Goal: Task Accomplishment & Management: Manage account settings

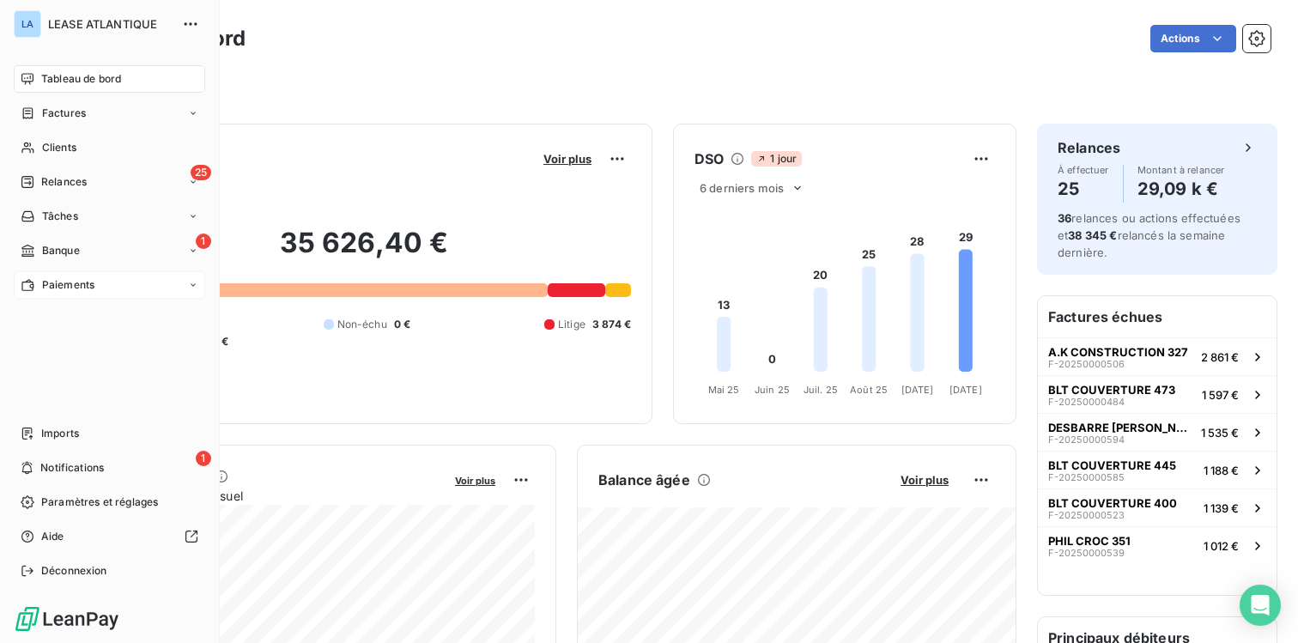
click at [70, 287] on span "Paiements" at bounding box center [68, 284] width 52 height 15
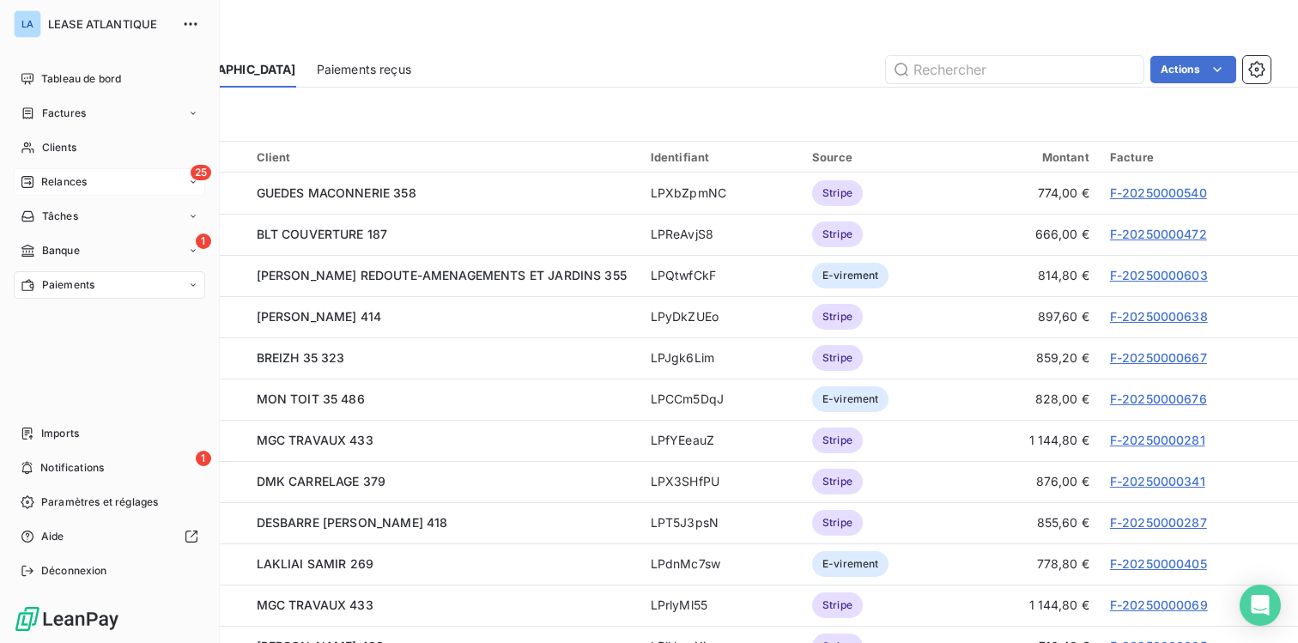
click at [78, 175] on span "Relances" at bounding box center [63, 181] width 45 height 15
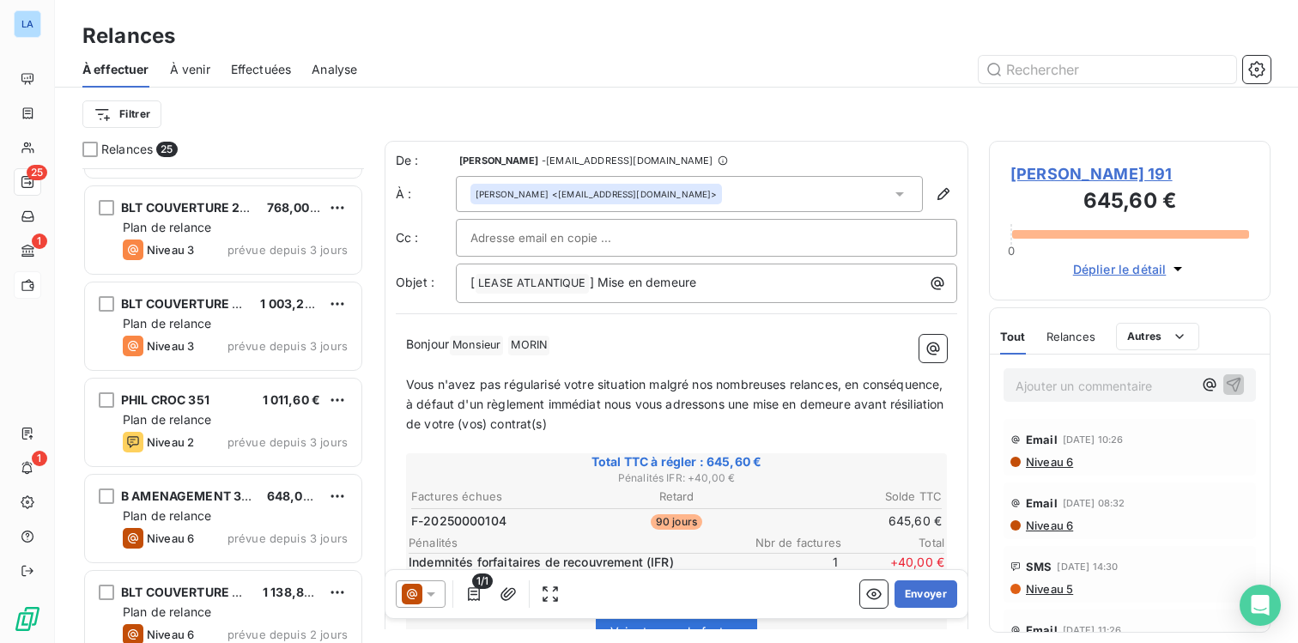
scroll to position [863, 0]
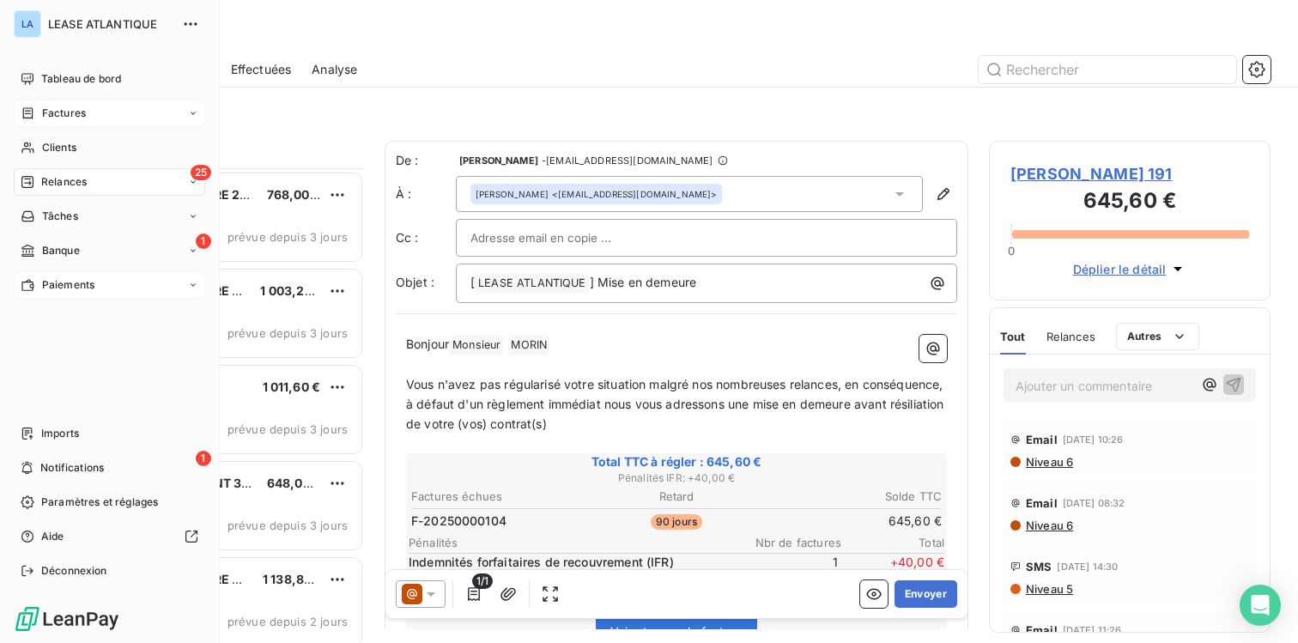
click at [47, 104] on div "Factures" at bounding box center [109, 113] width 191 height 27
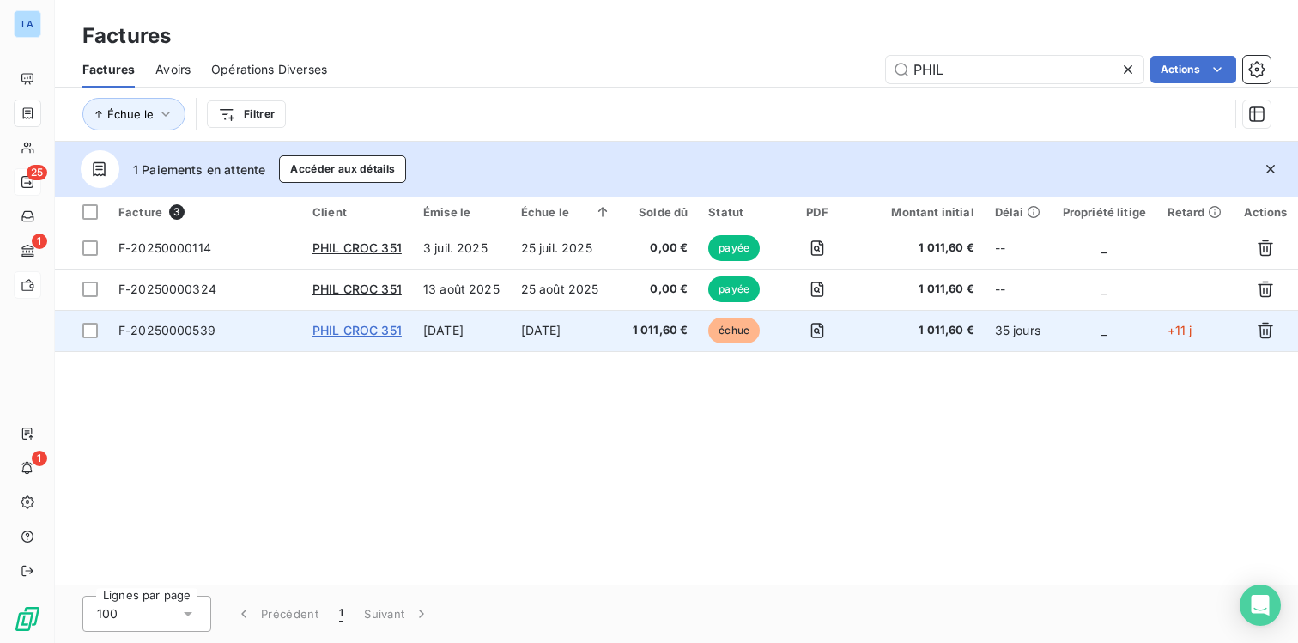
type input "PHIL"
click at [369, 336] on span "PHIL CROC 351" at bounding box center [356, 330] width 89 height 15
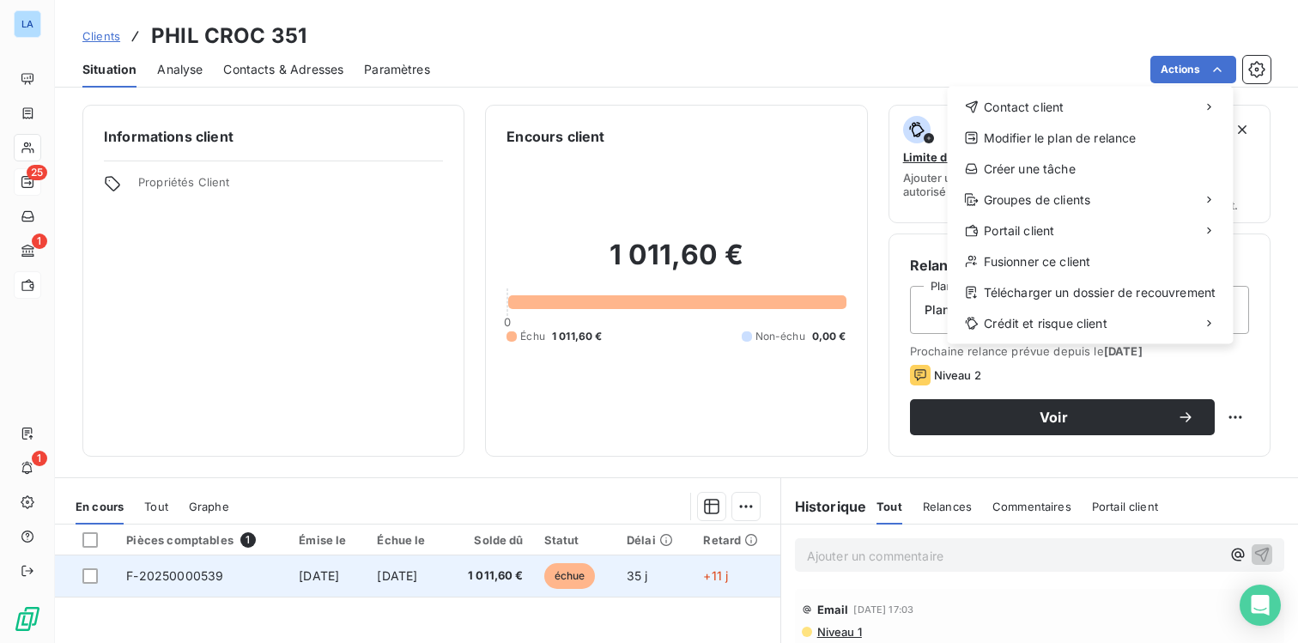
drag, startPoint x: 285, startPoint y: 594, endPoint x: 286, endPoint y: 580, distance: 13.8
click at [285, 588] on html "LA 25 1 1 Clients PHIL CROC 351 Situation Analyse Contacts & Adresses Paramètre…" at bounding box center [649, 321] width 1298 height 643
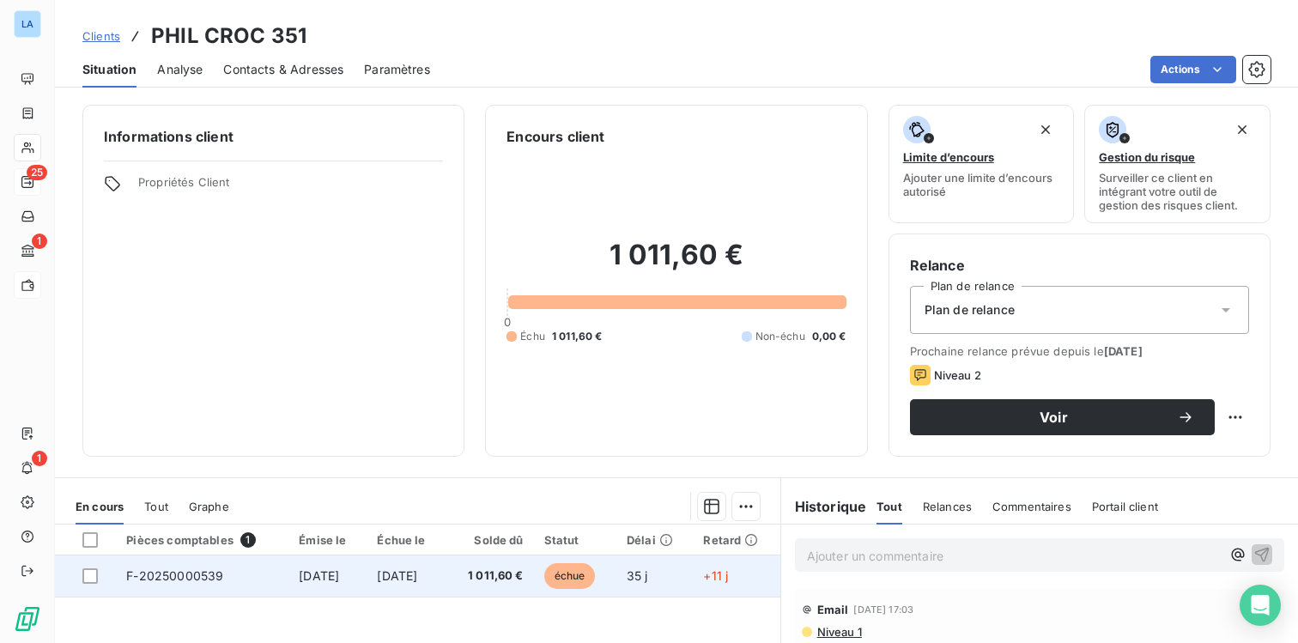
click at [299, 573] on span "[DATE]" at bounding box center [319, 575] width 40 height 15
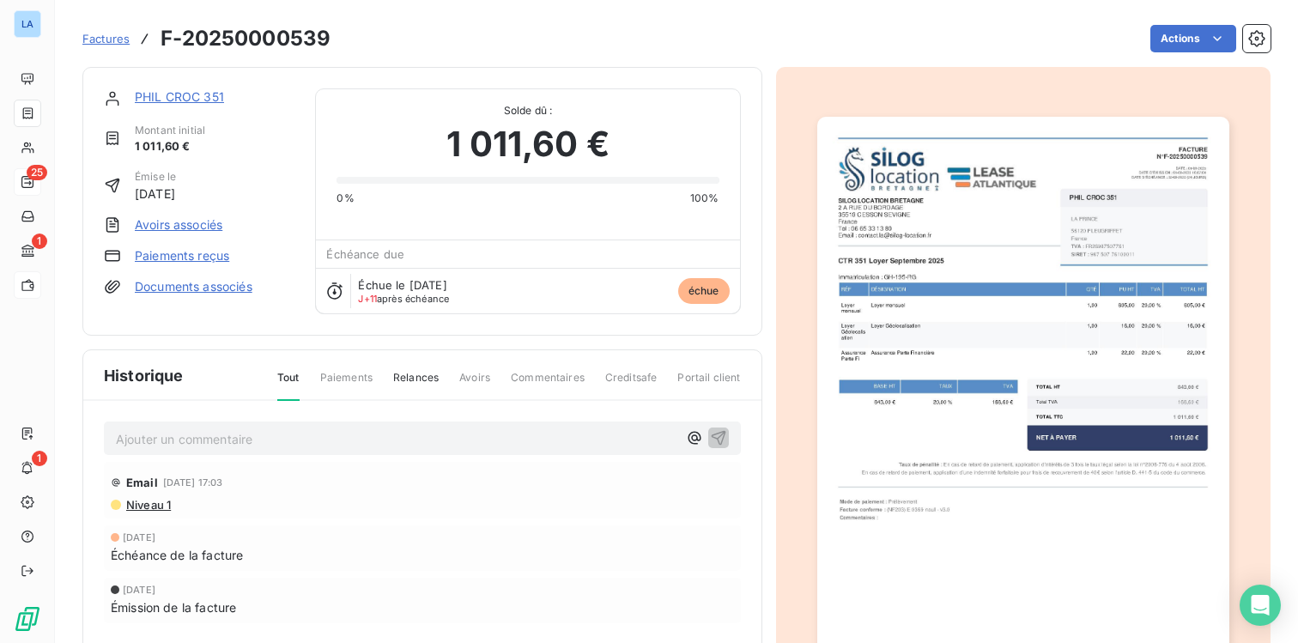
click at [195, 249] on link "Paiements reçus" at bounding box center [182, 255] width 94 height 17
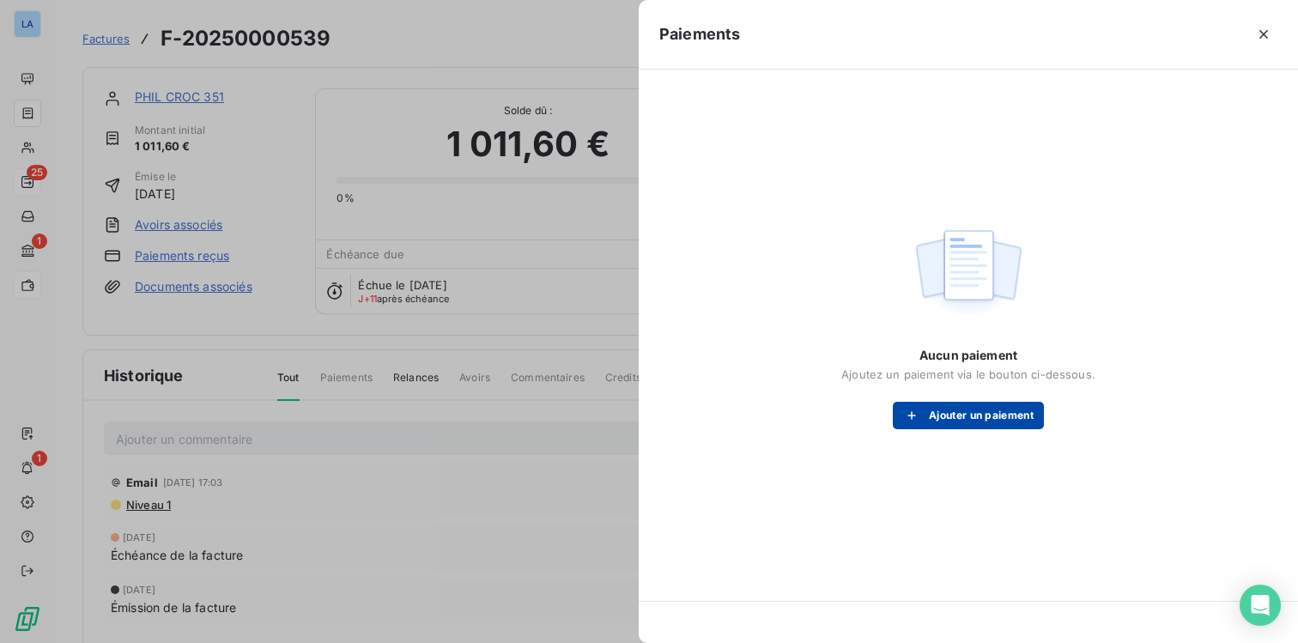
click at [970, 420] on button "Ajouter un paiement" at bounding box center [968, 415] width 151 height 27
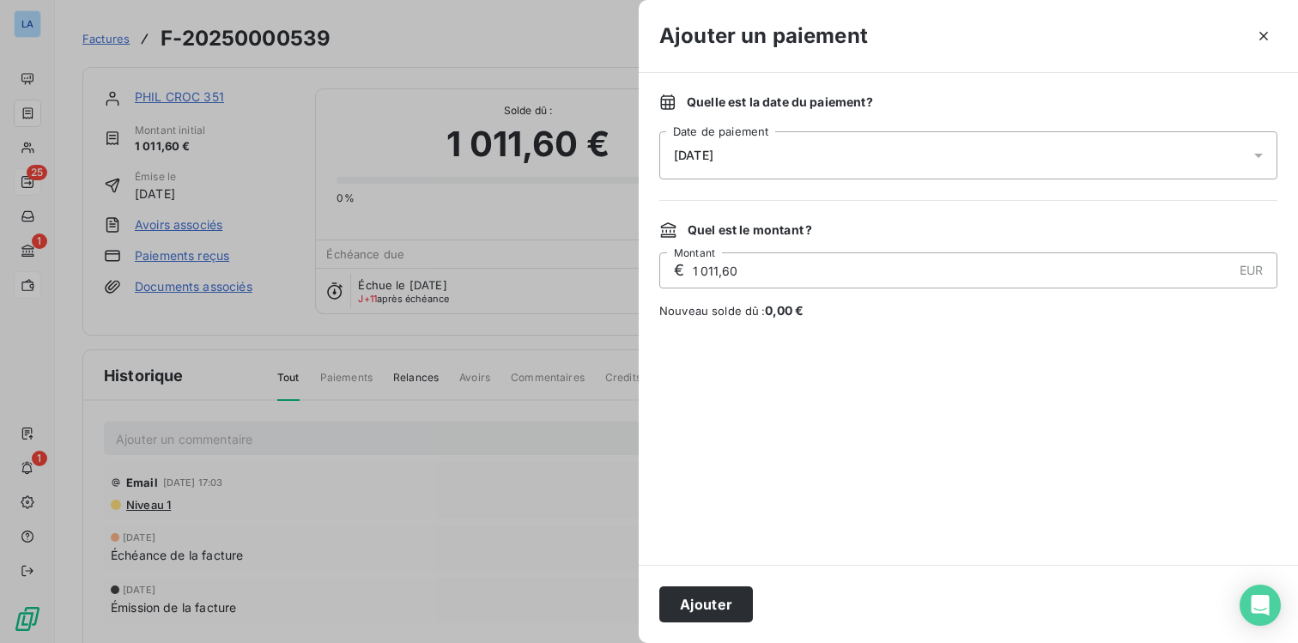
click at [820, 266] on input "1 011,60" at bounding box center [961, 270] width 541 height 34
type input "0,00"
click at [698, 269] on input "0,00" at bounding box center [961, 270] width 541 height 34
type input "600,00"
click at [703, 599] on button "Ajouter" at bounding box center [706, 604] width 94 height 36
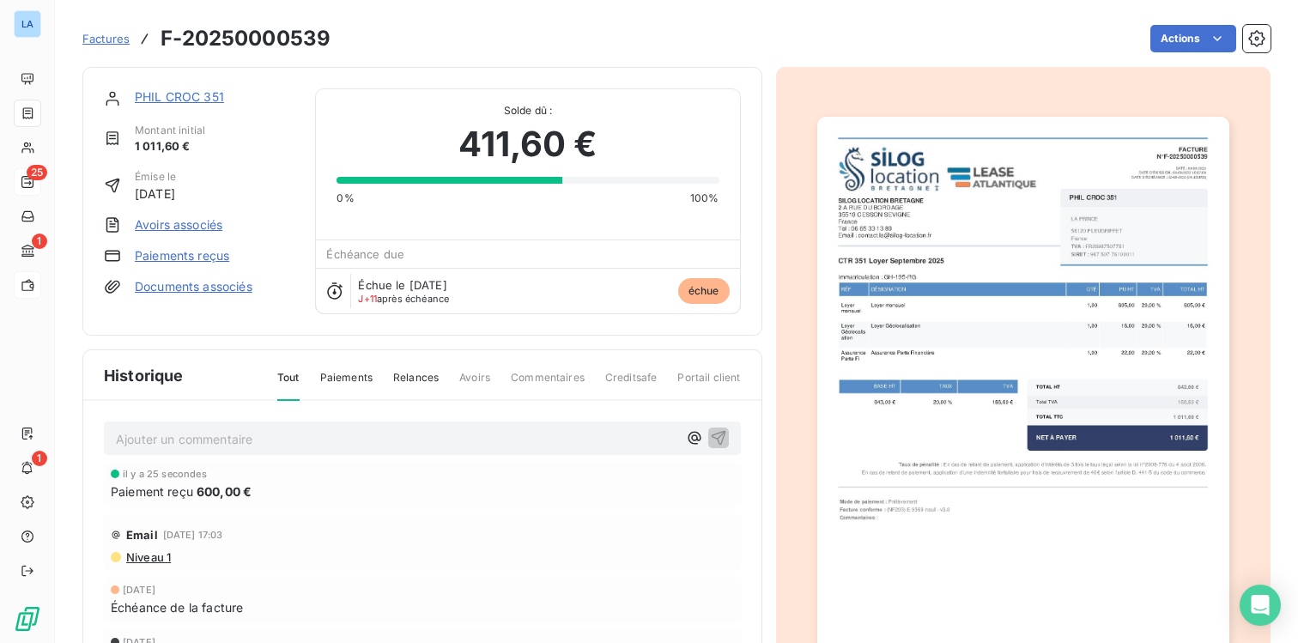
click at [190, 259] on link "Paiements reçus" at bounding box center [182, 255] width 94 height 17
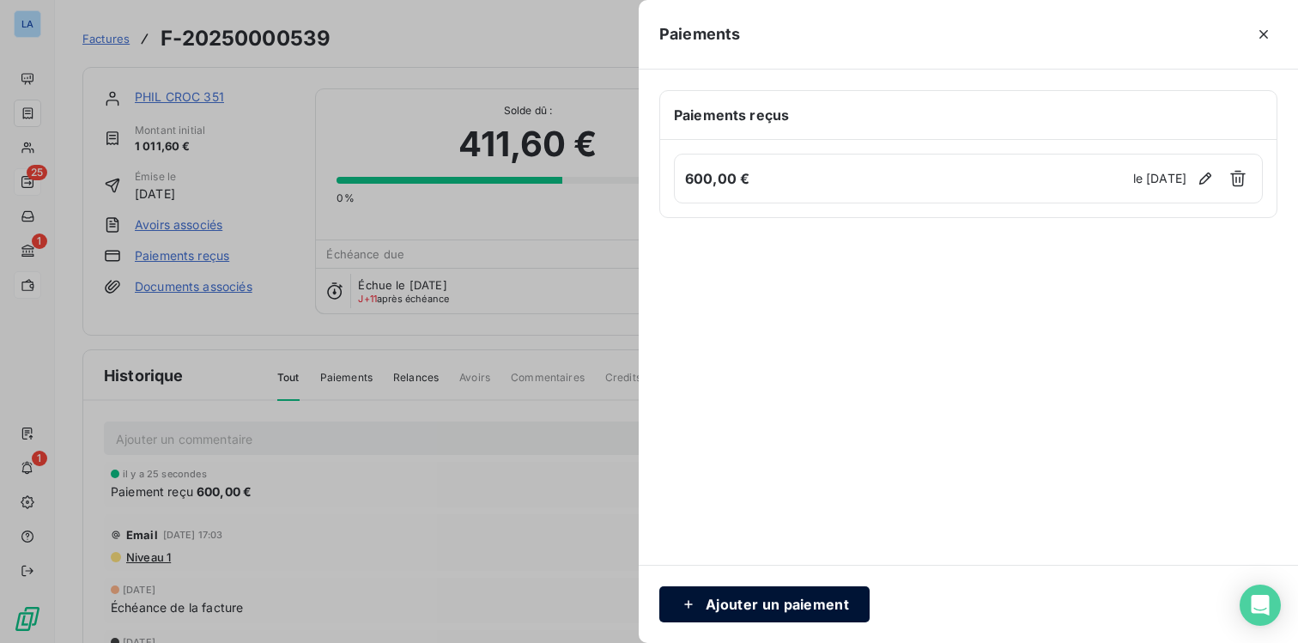
click at [776, 605] on button "Ajouter un paiement" at bounding box center [764, 604] width 210 height 36
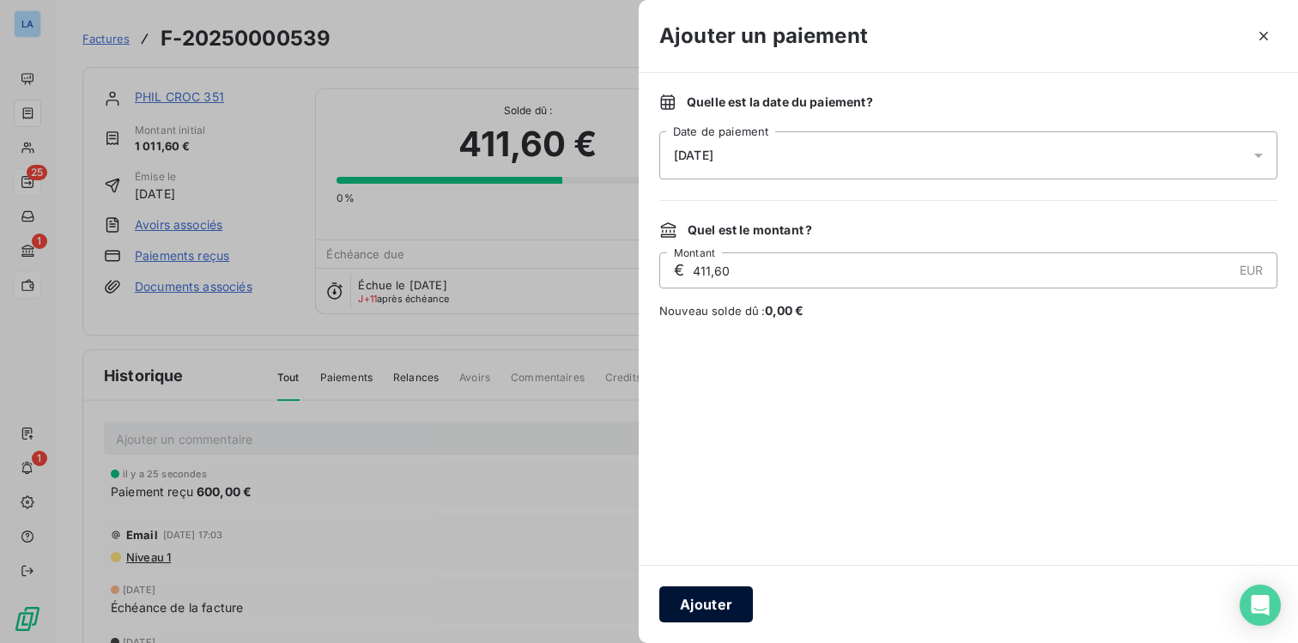
click at [707, 602] on button "Ajouter" at bounding box center [706, 604] width 94 height 36
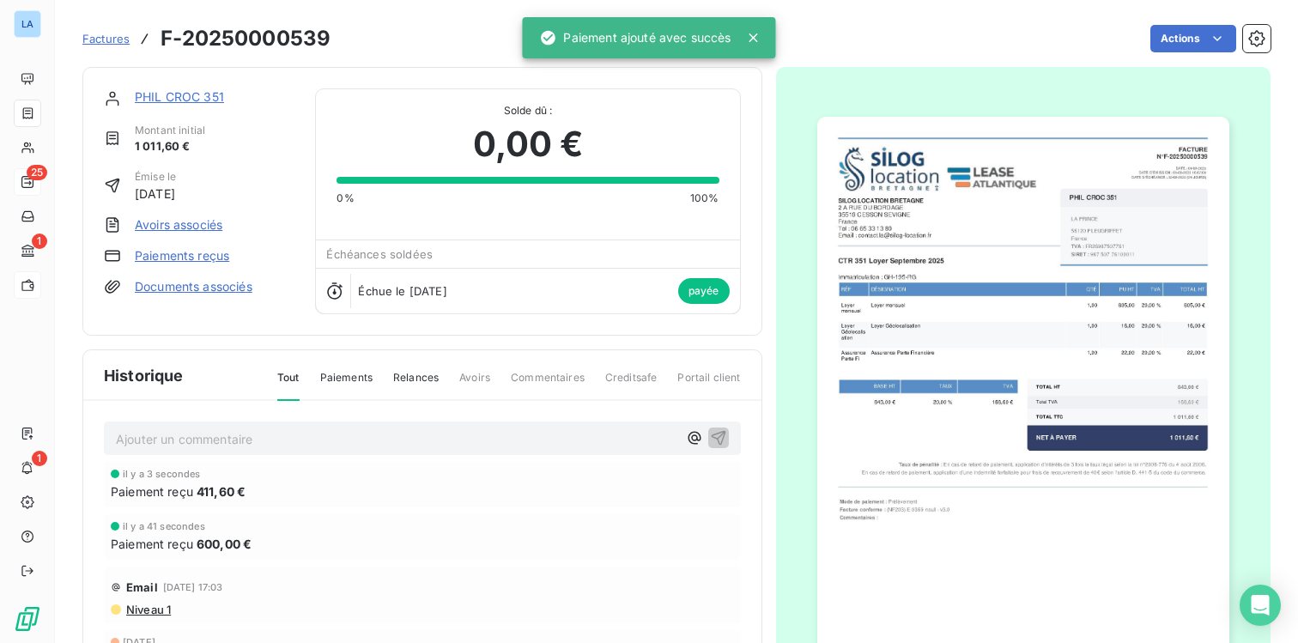
click at [140, 429] on p "Ajouter un commentaire ﻿" at bounding box center [396, 438] width 561 height 21
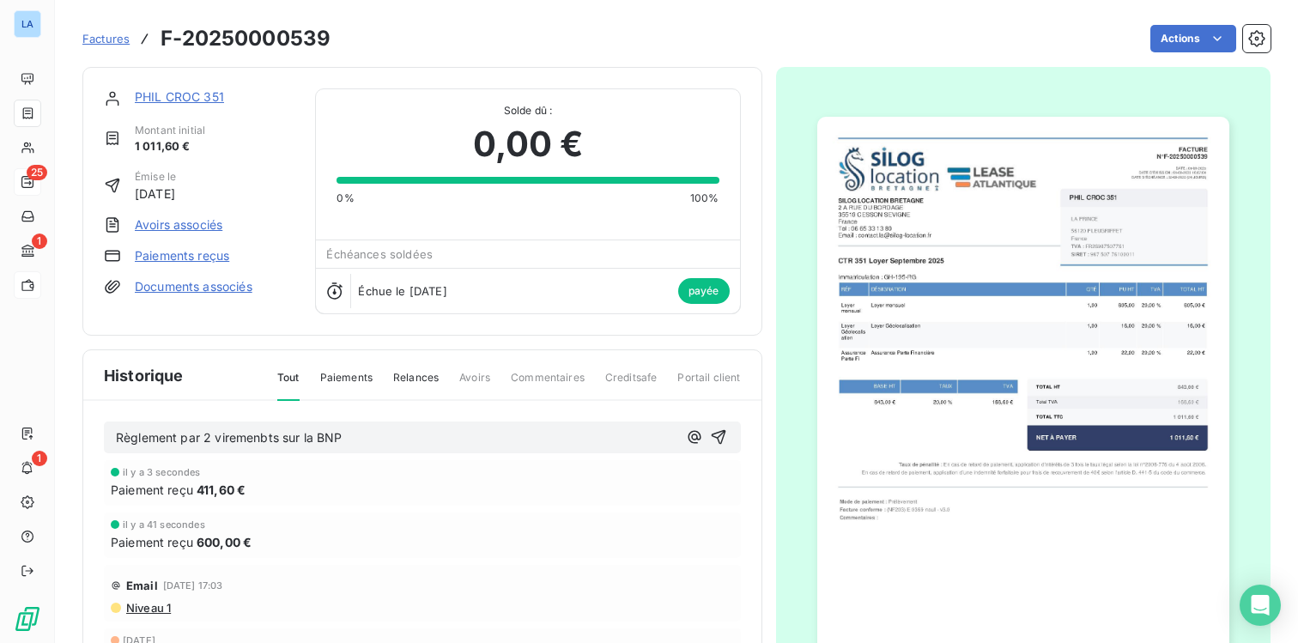
click at [278, 440] on span "Règlement par 2 viremenbts sur la BNP" at bounding box center [229, 437] width 227 height 15
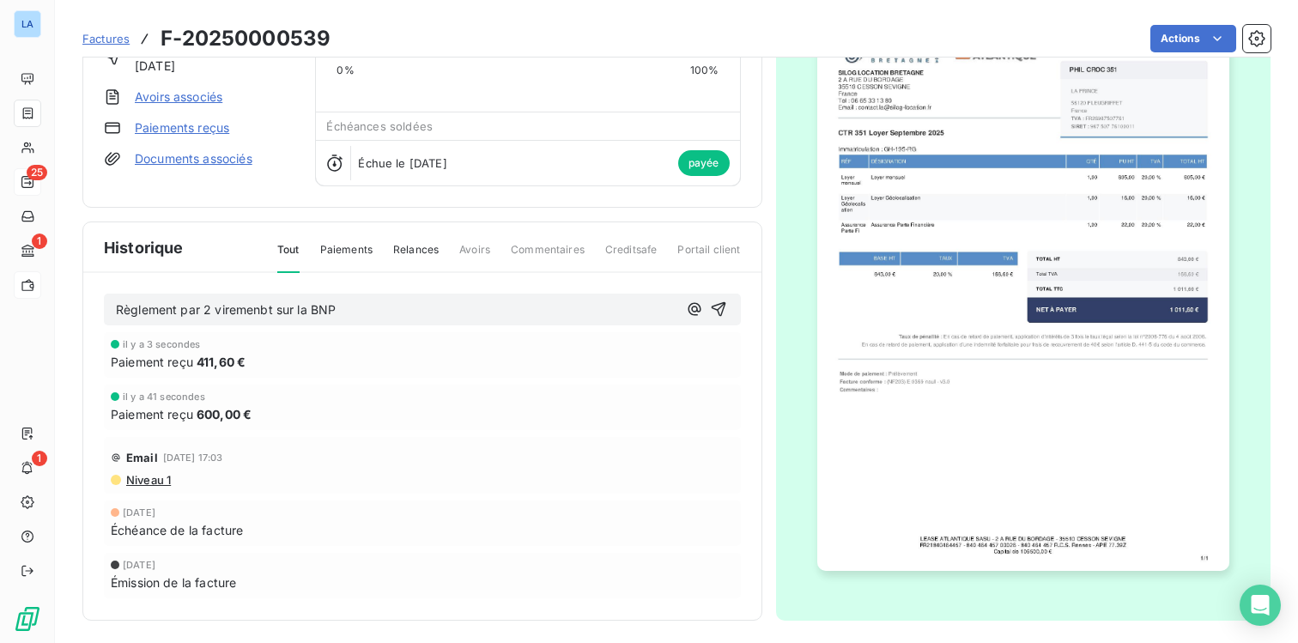
scroll to position [134, 0]
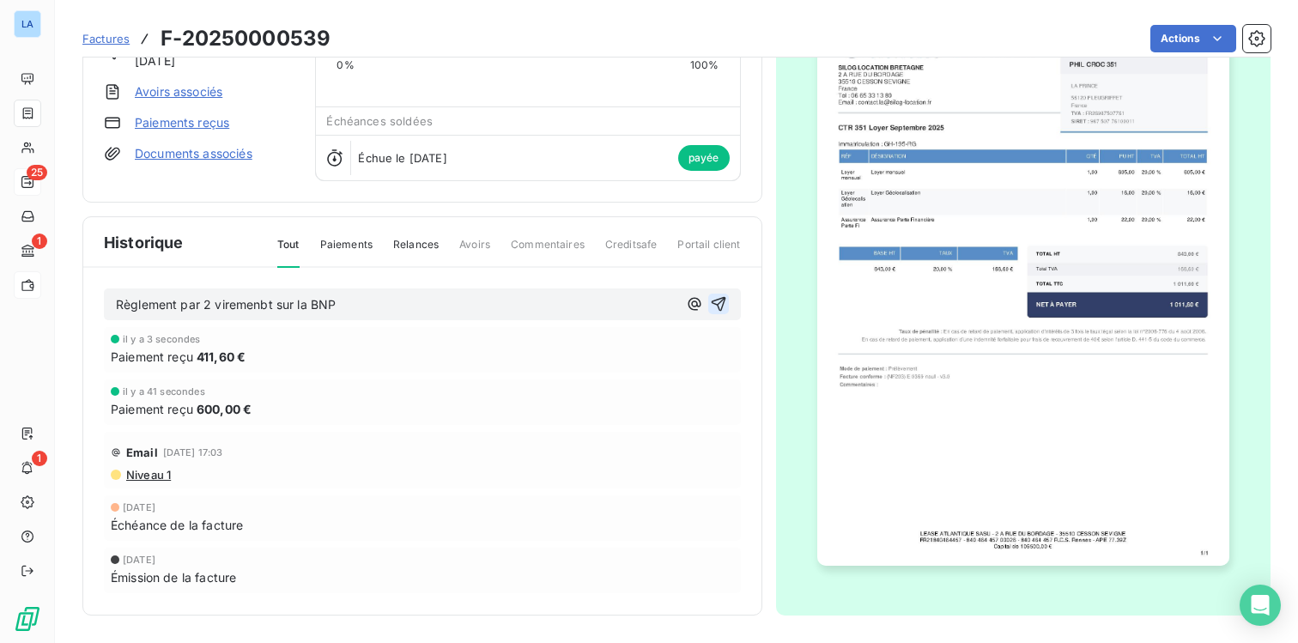
click at [720, 304] on icon "button" at bounding box center [718, 303] width 17 height 17
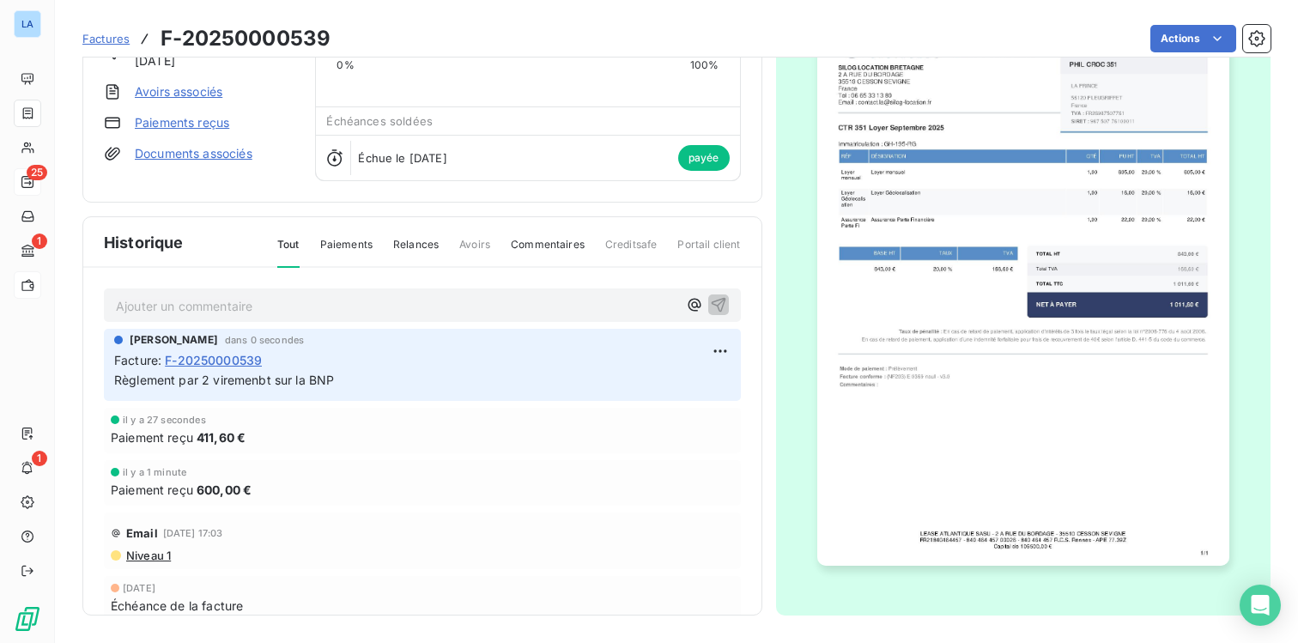
scroll to position [0, 0]
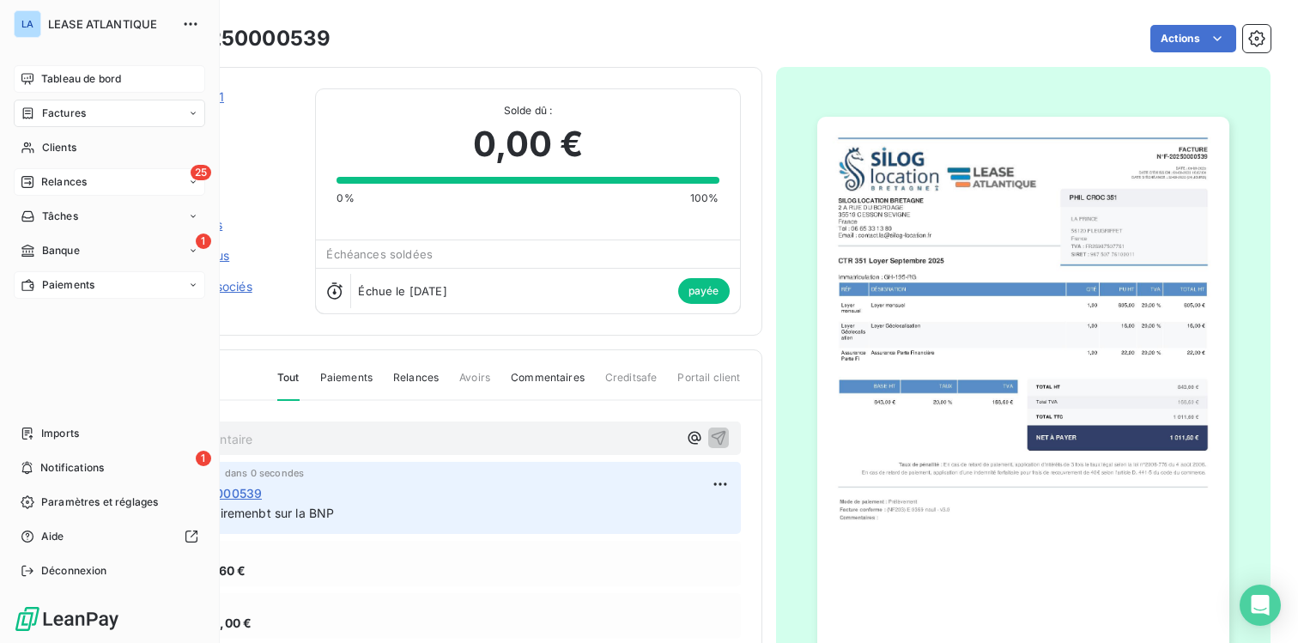
click at [81, 70] on div "Tableau de bord" at bounding box center [109, 78] width 191 height 27
